Goal: Task Accomplishment & Management: Manage account settings

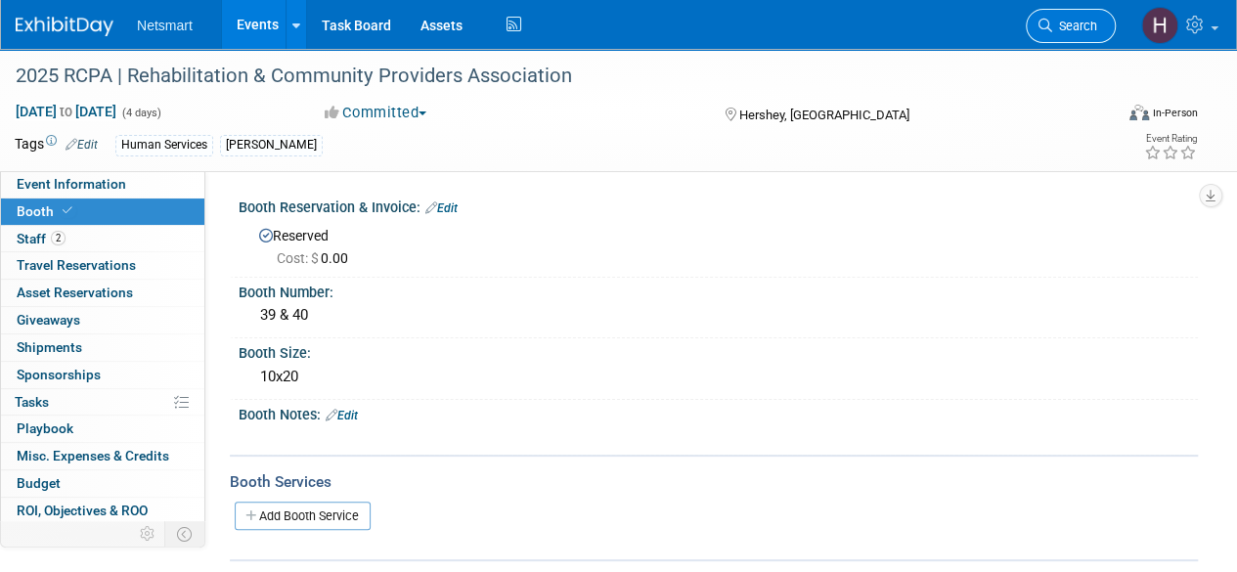
drag, startPoint x: 0, startPoint y: 0, endPoint x: 1089, endPoint y: 23, distance: 1089.6
click at [1089, 23] on span "Search" at bounding box center [1074, 26] width 45 height 15
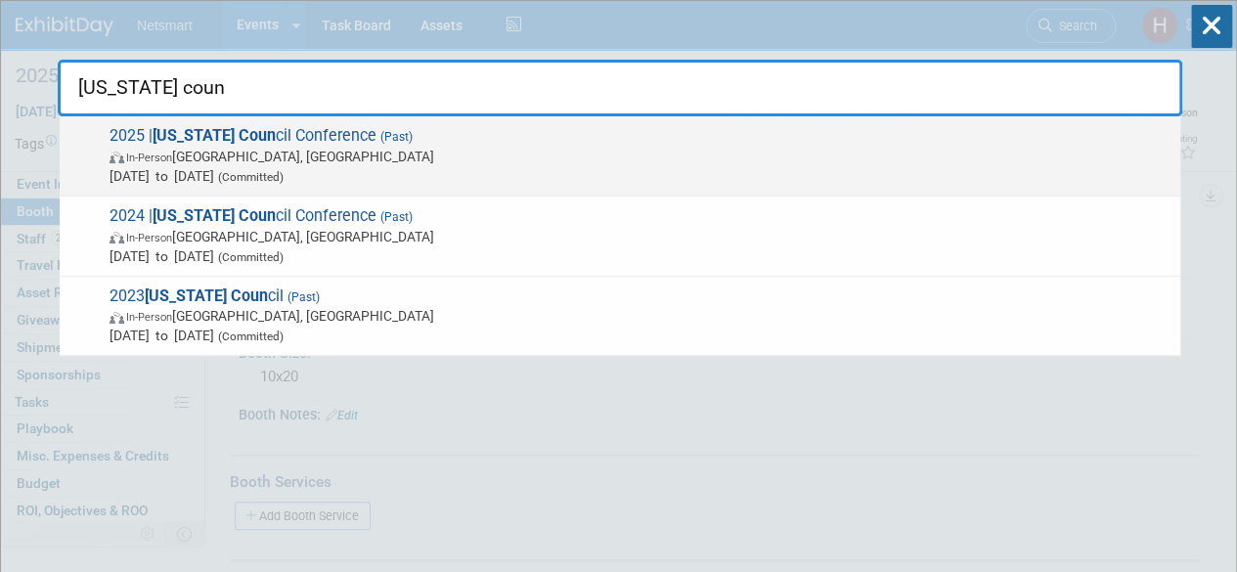
type input "[US_STATE] coun"
click at [536, 150] on span "In-Person [GEOGRAPHIC_DATA], [GEOGRAPHIC_DATA]" at bounding box center [640, 157] width 1061 height 20
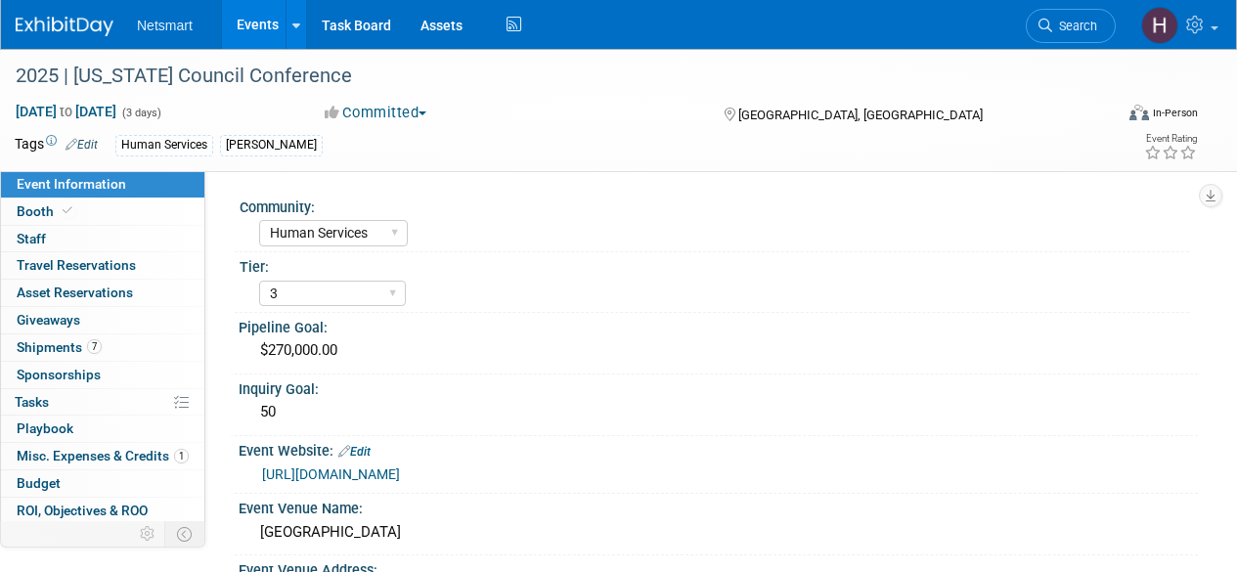
select select "Human Services"
select select "3"
select select "No"
click at [144, 452] on span "Misc. Expenses & Credits 1" at bounding box center [103, 456] width 172 height 16
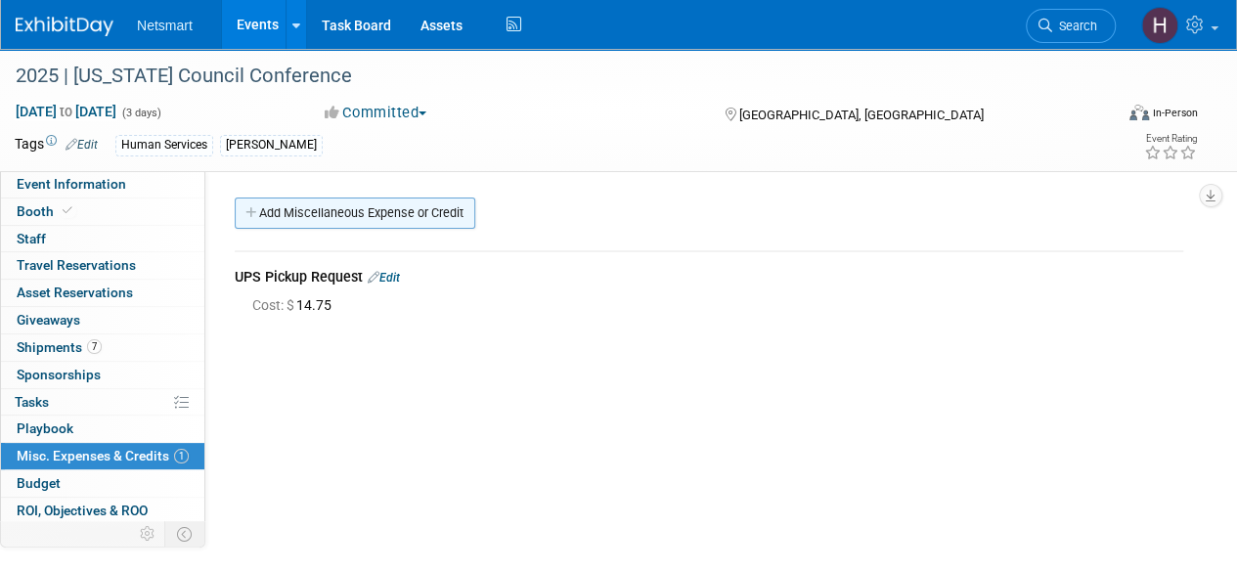
click at [351, 209] on link "Add Miscellaneous Expense or Credit" at bounding box center [355, 213] width 241 height 31
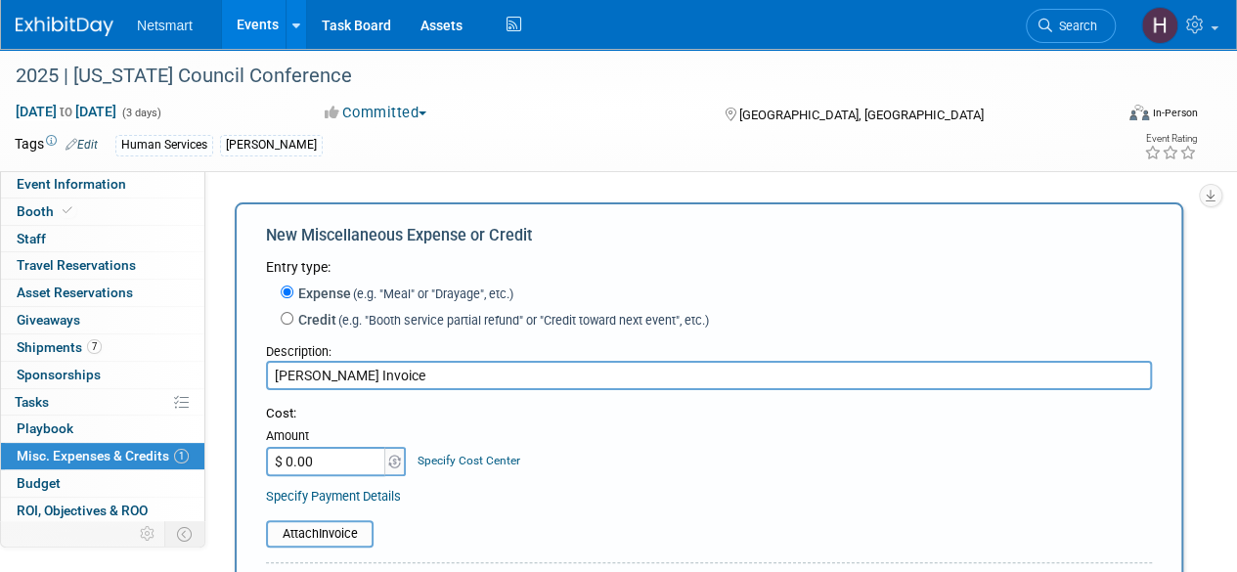
type input "Derse Invoice"
click at [319, 463] on input "$ 0.00" at bounding box center [327, 461] width 122 height 29
type input "$ 1,935.24"
click at [608, 386] on input "Derse Invoice" at bounding box center [709, 375] width 886 height 29
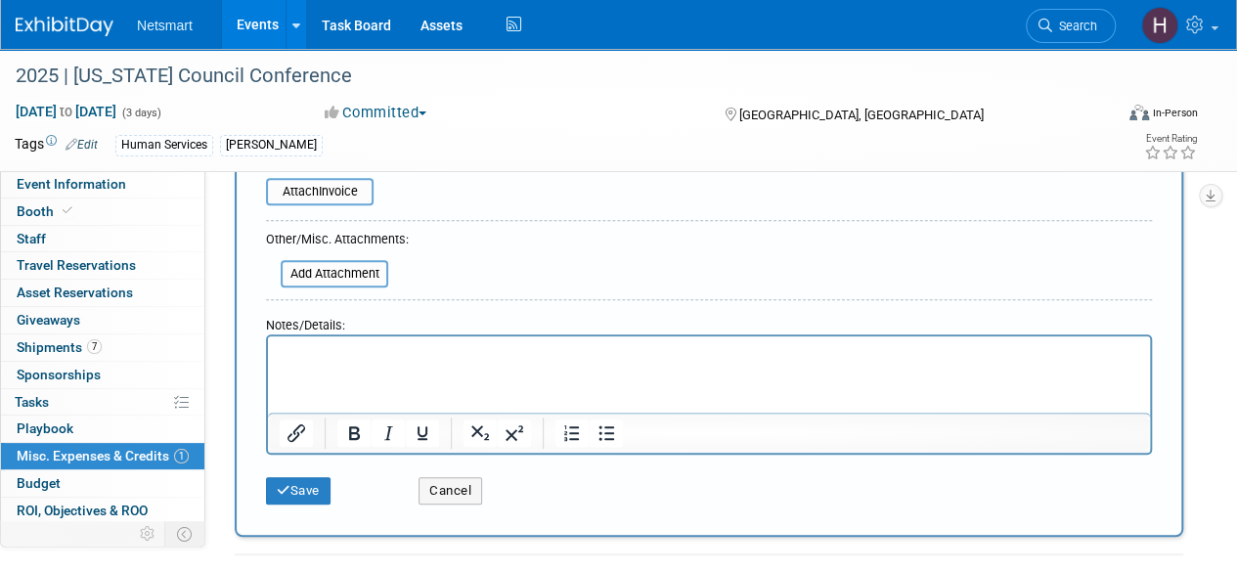
scroll to position [391, 0]
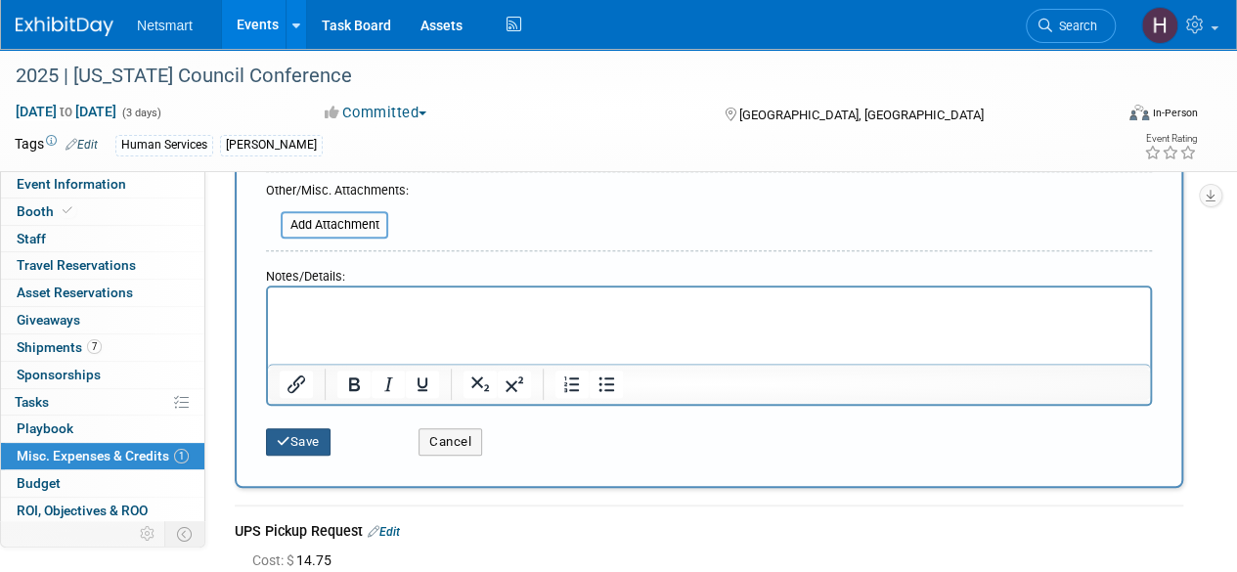
click at [282, 437] on icon "submit" at bounding box center [284, 441] width 14 height 13
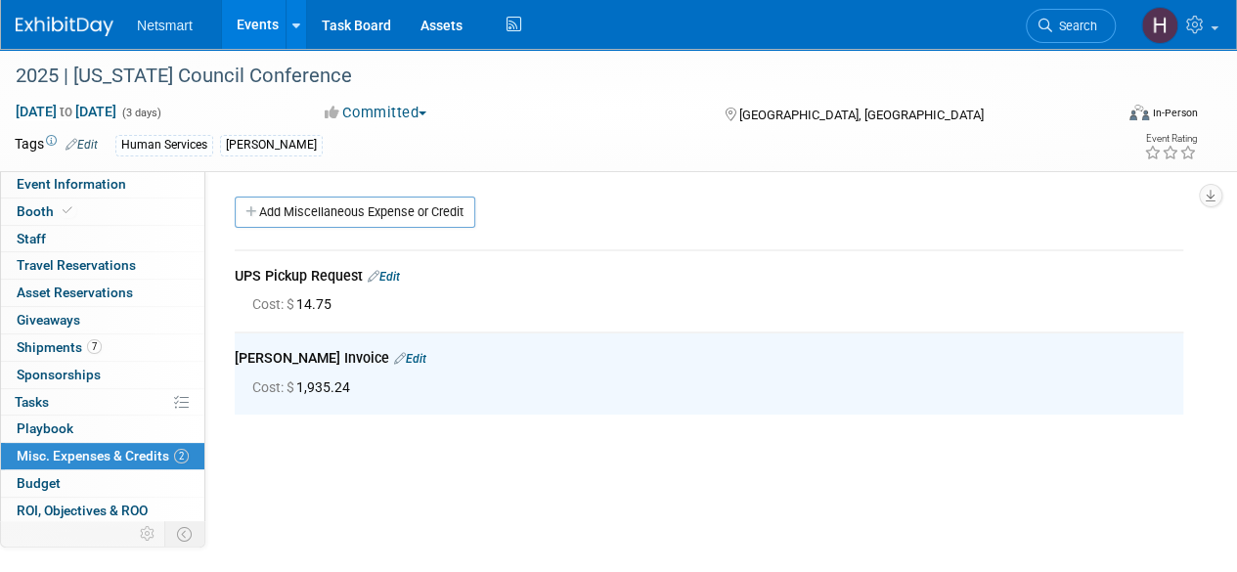
scroll to position [0, 0]
